Goal: Task Accomplishment & Management: Use online tool/utility

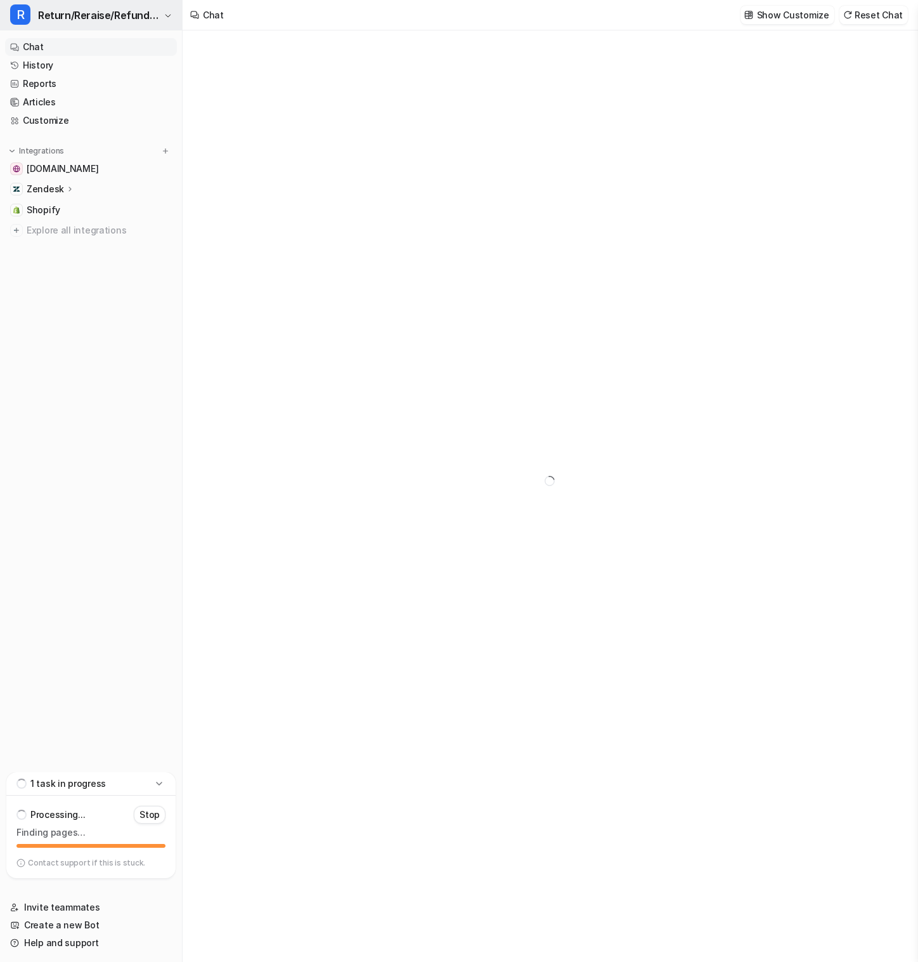
type textarea "**********"
click at [127, 18] on span "Return/Reraise/Refund Bot" at bounding box center [99, 15] width 122 height 18
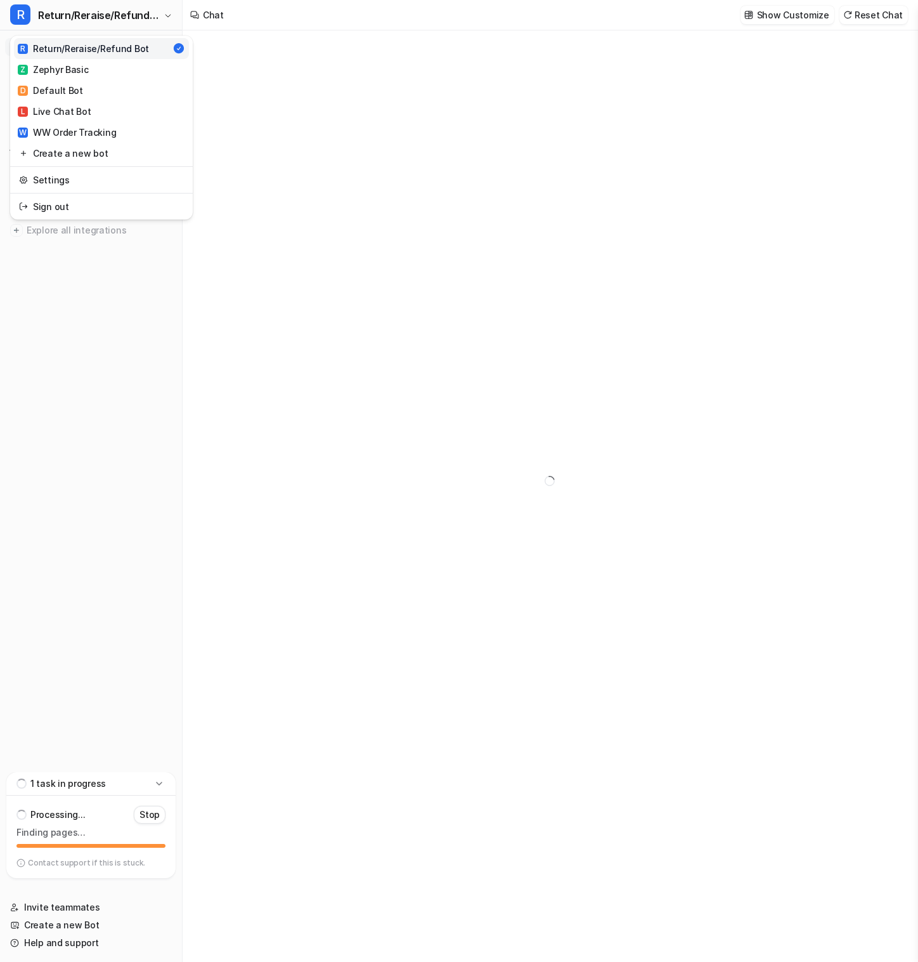
click at [376, 89] on div "R Return/Reraise/Refund Bot R Return/Reraise/Refund Bot Z Zephyr Basic D Defaul…" at bounding box center [459, 481] width 918 height 962
click at [87, 67] on link "History" at bounding box center [91, 65] width 172 height 18
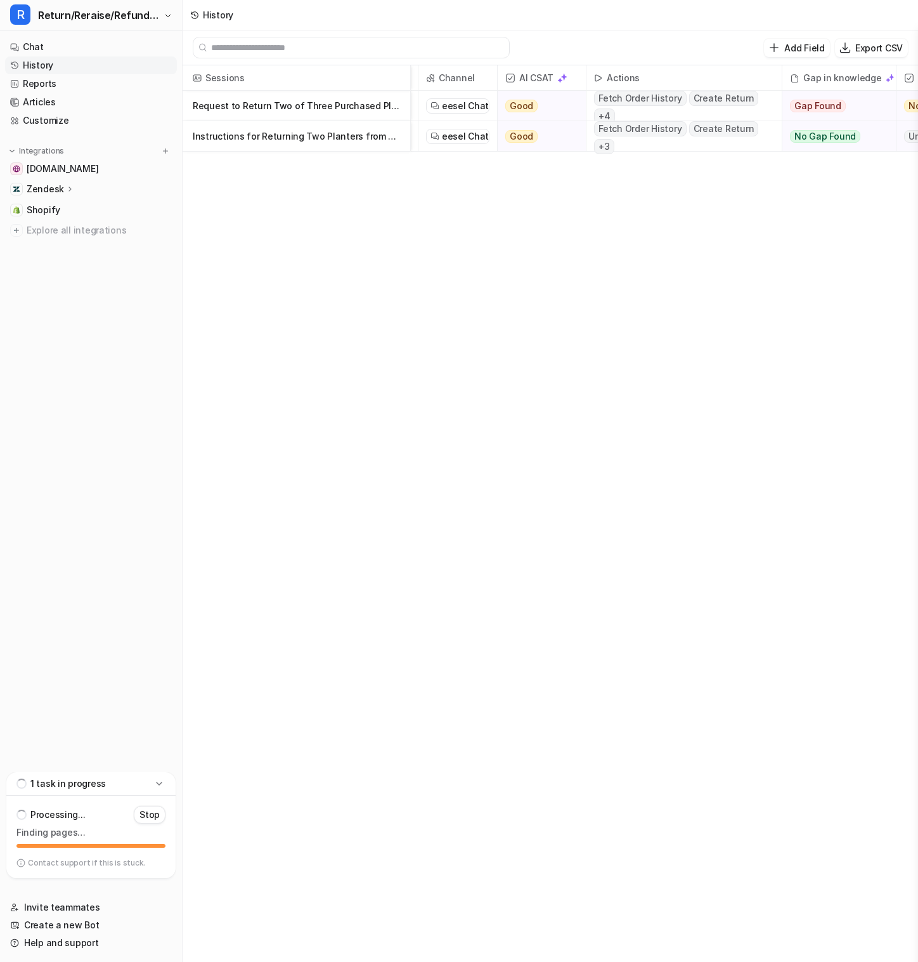
scroll to position [0, 140]
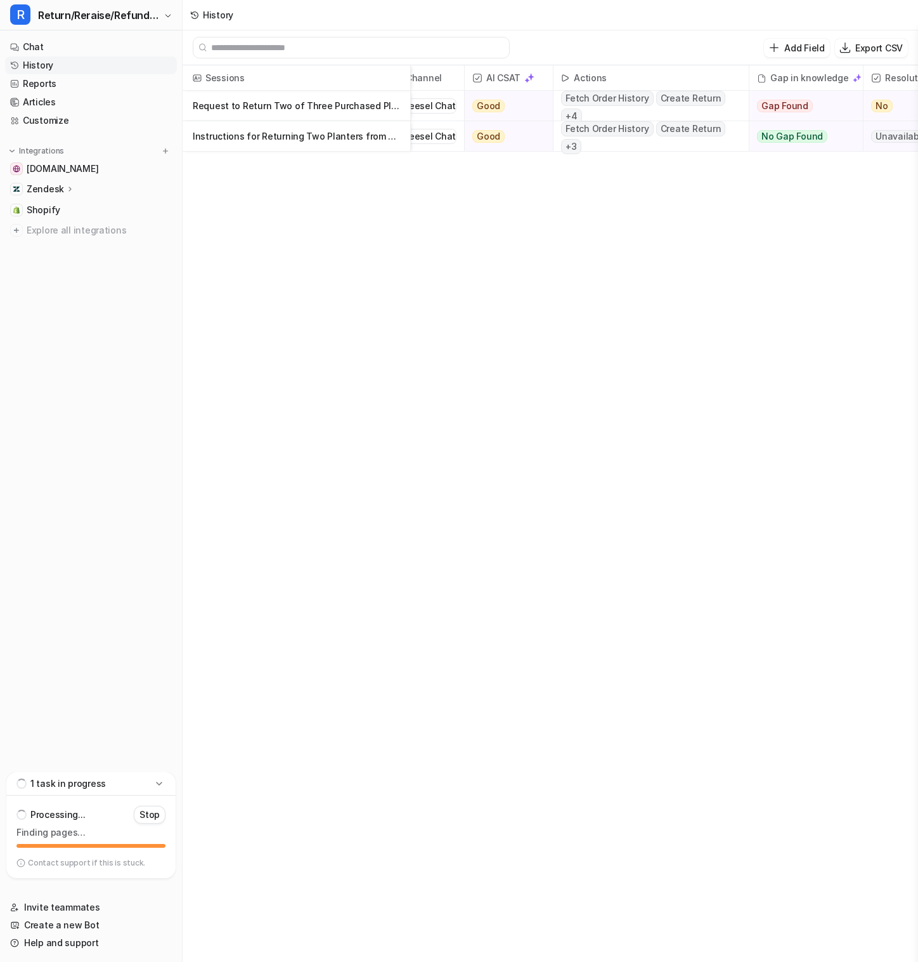
click at [309, 103] on p "Request to Return Two of Three Purchased Planters" at bounding box center [296, 106] width 207 height 30
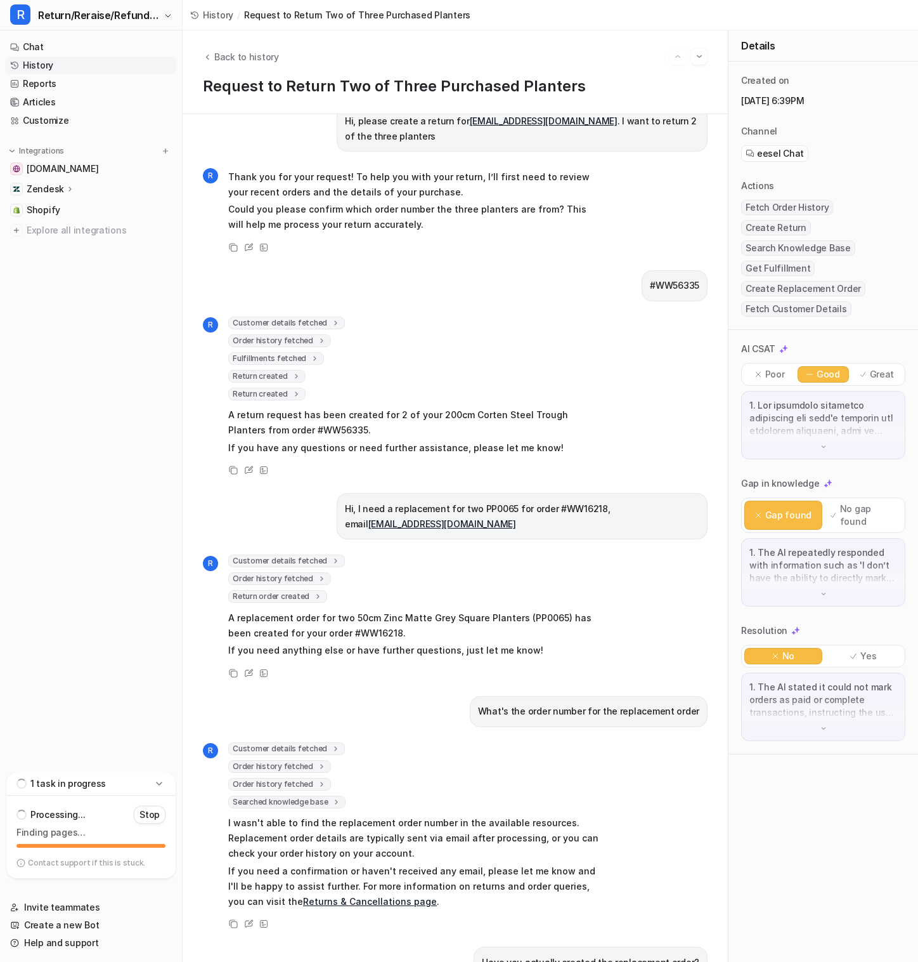
scroll to position [24, 0]
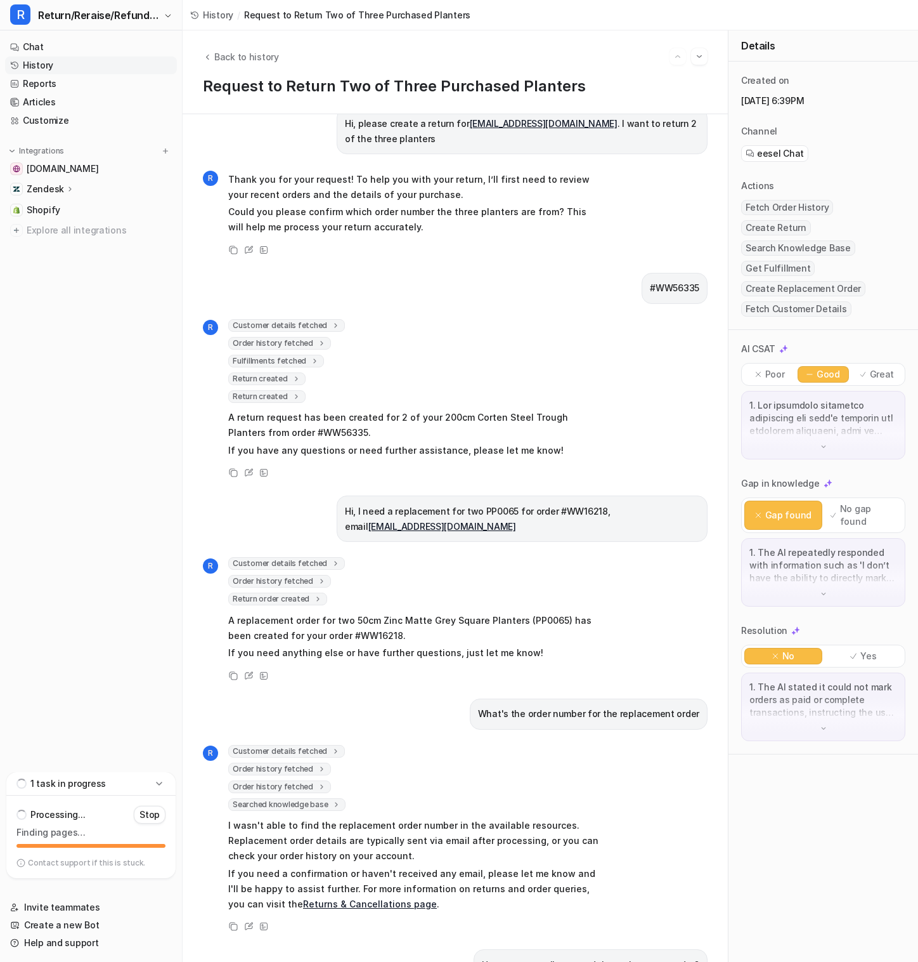
click at [278, 380] on span "Return created" at bounding box center [266, 378] width 77 height 13
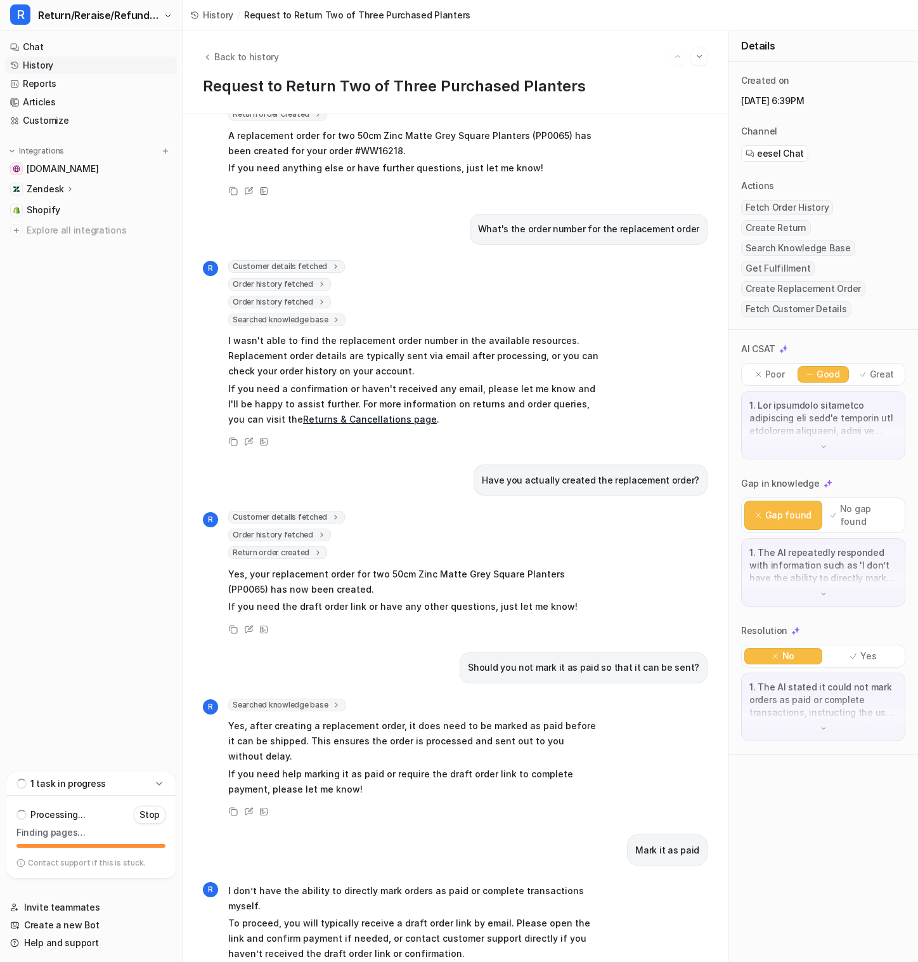
scroll to position [1012, 0]
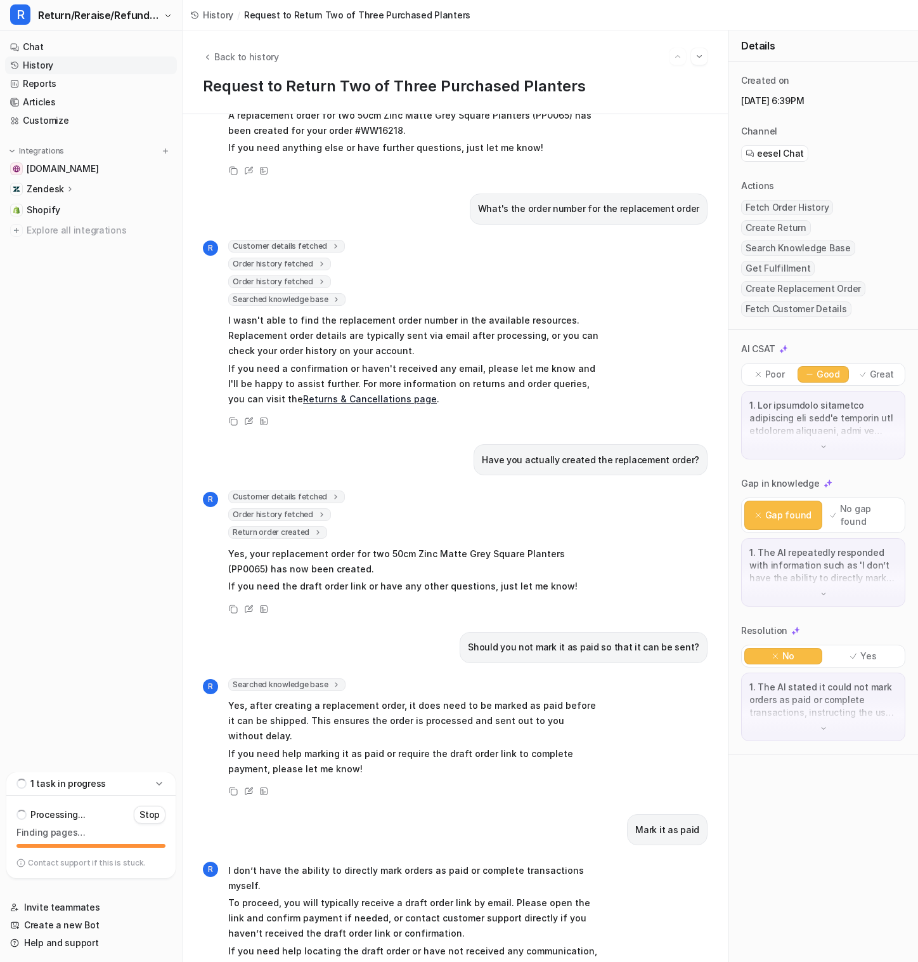
click at [117, 70] on link "History" at bounding box center [91, 65] width 172 height 18
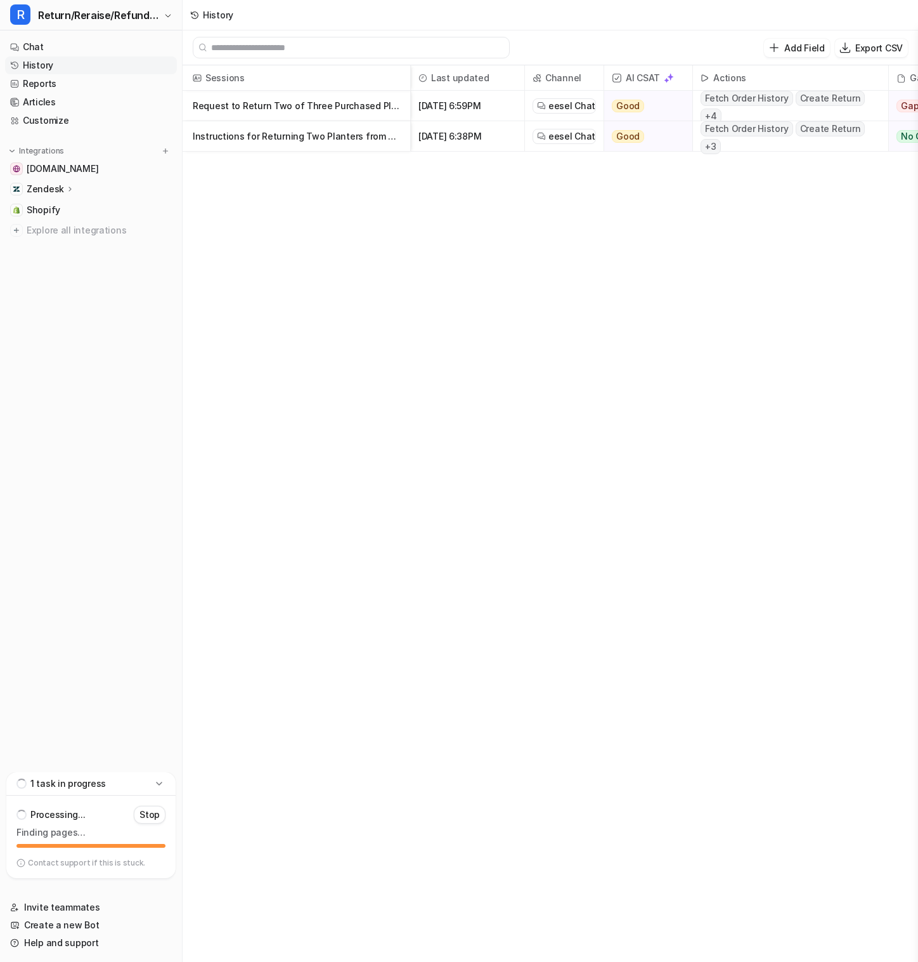
click at [254, 139] on p "Instructions for Returning Two Planters from Recent Order" at bounding box center [296, 136] width 207 height 30
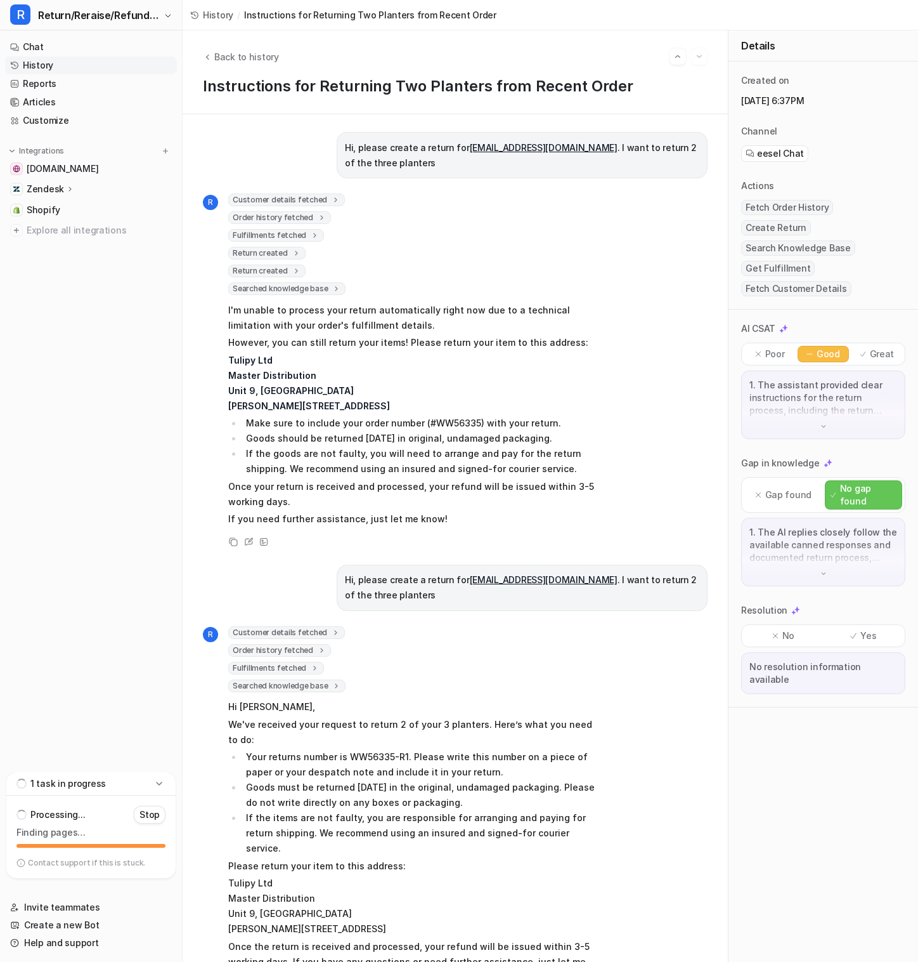
scroll to position [11, 0]
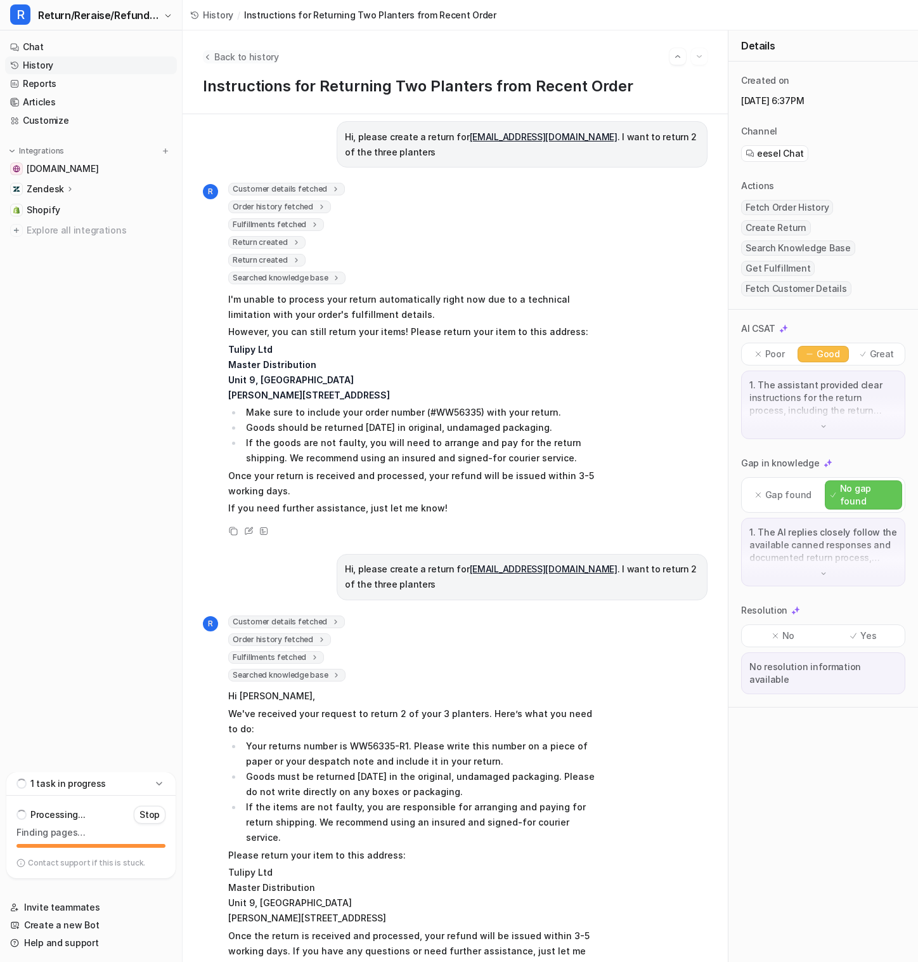
click at [211, 53] on icon "Back to history" at bounding box center [207, 57] width 9 height 10
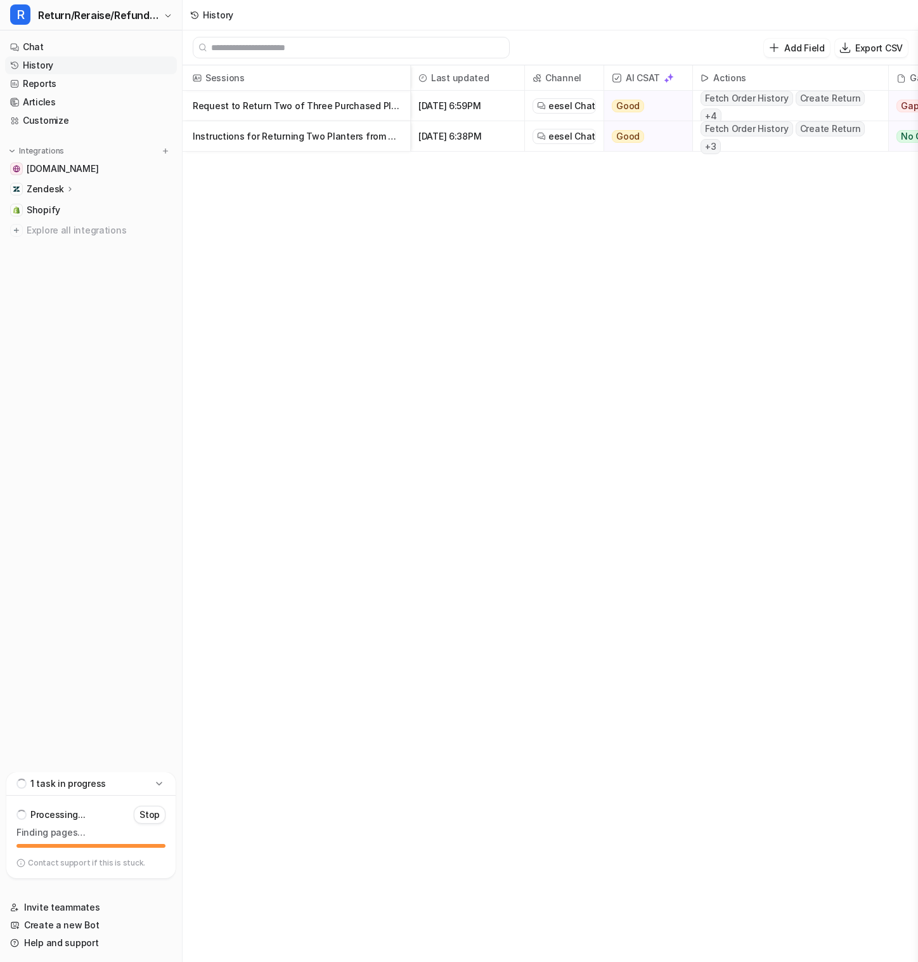
click at [310, 105] on p "Request to Return Two of Three Purchased Planters" at bounding box center [296, 106] width 207 height 30
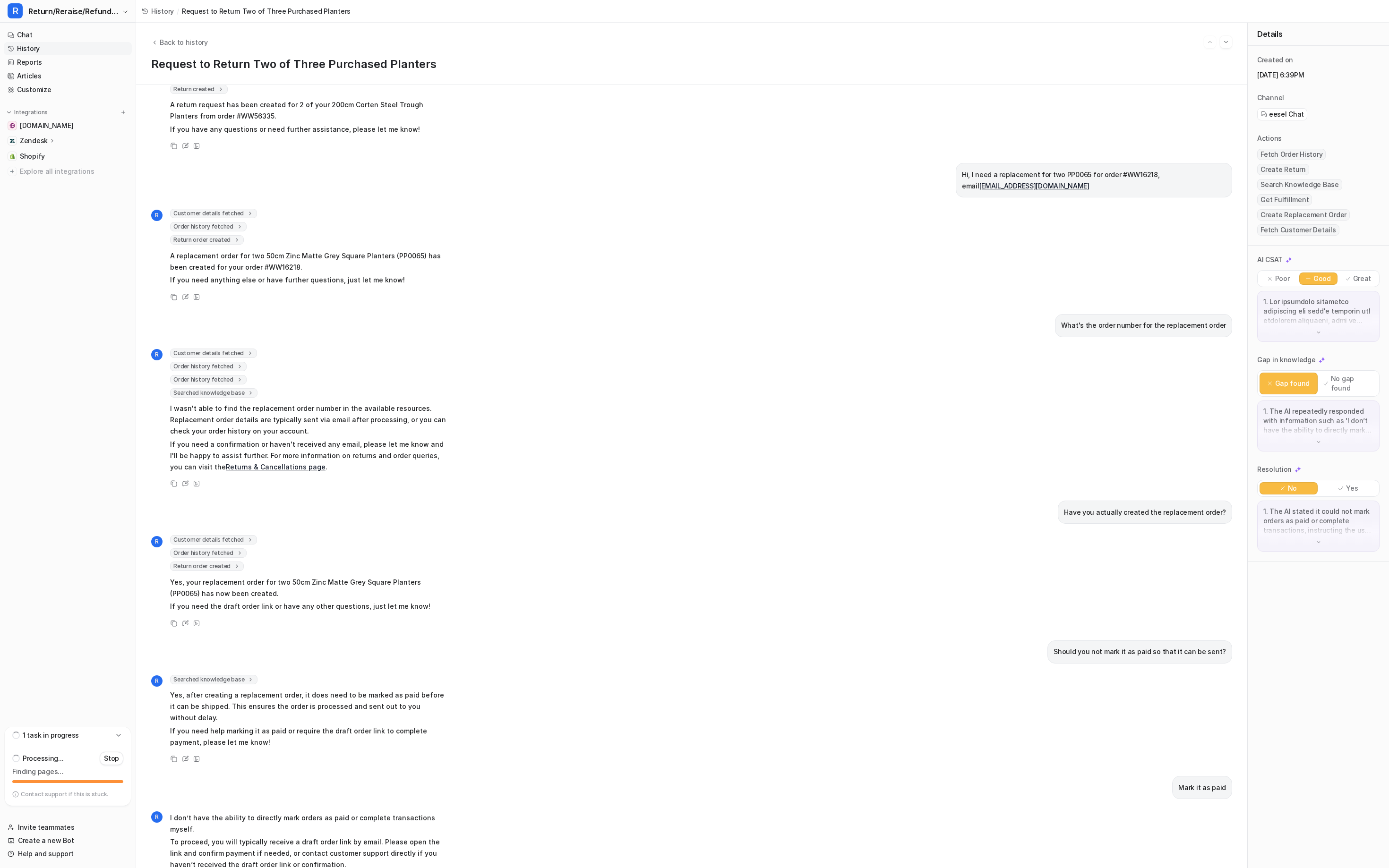
scroll to position [228, 0]
